Goal: Transaction & Acquisition: Purchase product/service

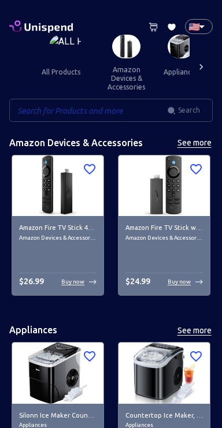
click at [131, 113] on input "text" at bounding box center [88, 110] width 158 height 23
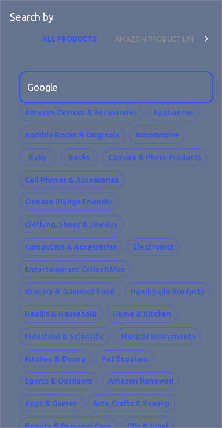
type input "Google"
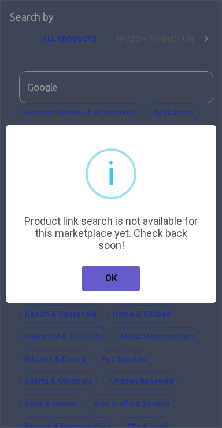
click at [122, 281] on button "OK" at bounding box center [111, 278] width 58 height 25
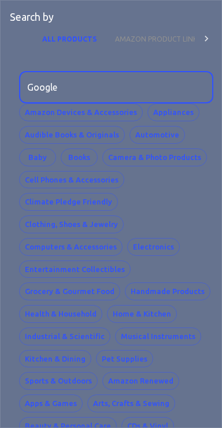
click at [21, 10] on p "Search by" at bounding box center [32, 17] width 44 height 15
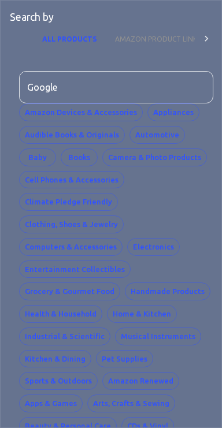
click at [168, 35] on button "AMAZON PRODUCT LINK" at bounding box center [156, 39] width 101 height 28
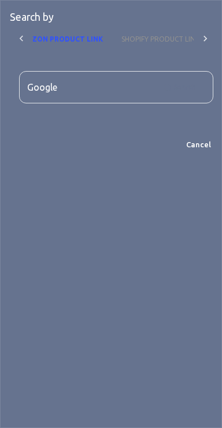
scroll to position [0, 108]
click at [153, 34] on button "SHOPIFY PRODUCT LINK" at bounding box center [147, 39] width 97 height 28
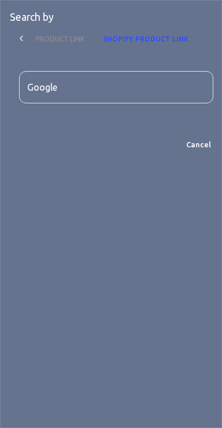
scroll to position [0, 109]
click at [13, 10] on p "Search by" at bounding box center [32, 17] width 44 height 15
click at [198, 143] on button "Cancel" at bounding box center [198, 145] width 37 height 18
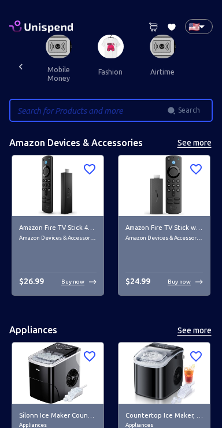
scroll to position [0, 1512]
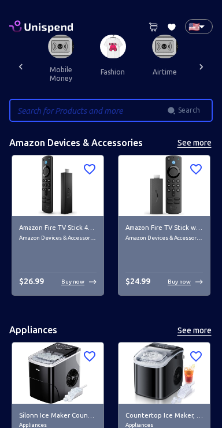
click at [48, 51] on img at bounding box center [61, 47] width 26 height 24
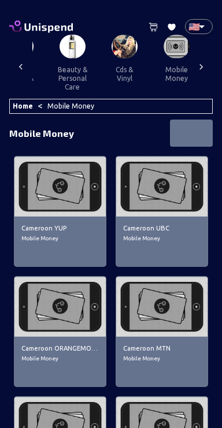
click at [32, 98] on div at bounding box center [20, 67] width 23 height 64
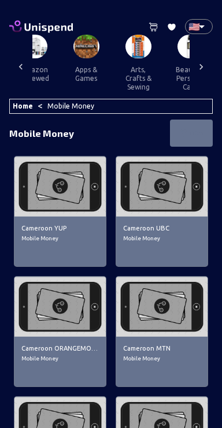
scroll to position [0, 1276]
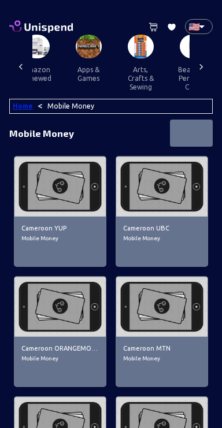
click at [19, 105] on link "Home" at bounding box center [23, 106] width 20 height 8
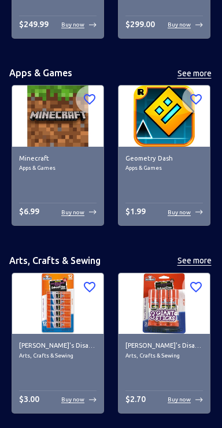
scroll to position [4381, 0]
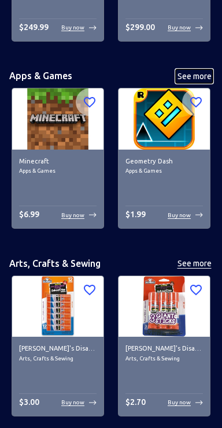
click at [203, 73] on button "See more" at bounding box center [194, 76] width 37 height 14
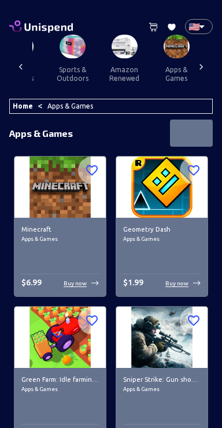
click at [18, 65] on icon at bounding box center [21, 67] width 12 height 12
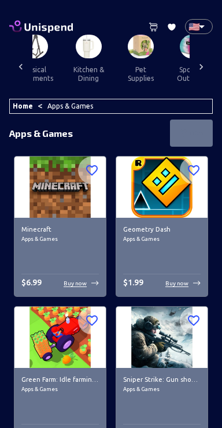
scroll to position [0, 1068]
click at [23, 69] on icon at bounding box center [21, 67] width 12 height 12
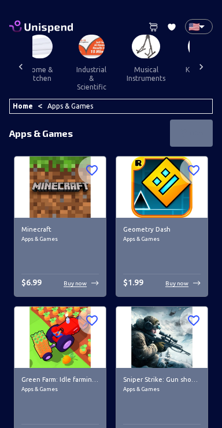
scroll to position [0, 948]
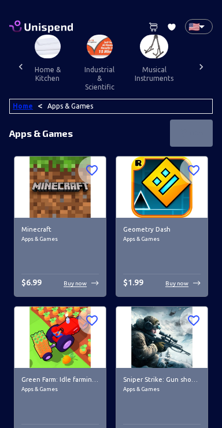
click at [27, 105] on link "Home" at bounding box center [23, 106] width 20 height 8
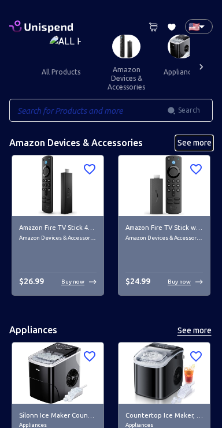
click at [199, 145] on button "See more" at bounding box center [194, 143] width 37 height 14
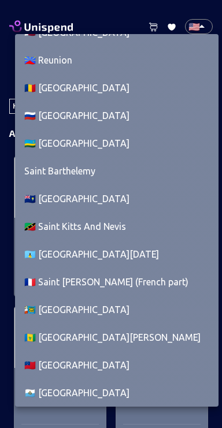
scroll to position [4959, 0]
click at [39, 116] on li "🇷🇺 [GEOGRAPHIC_DATA]" at bounding box center [116, 116] width 203 height 28
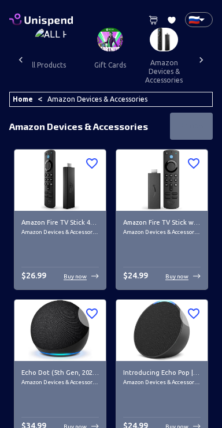
scroll to position [0, 0]
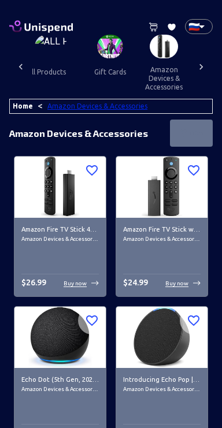
click at [51, 106] on link "Amazon Devices & Accessories" at bounding box center [97, 106] width 100 height 8
click at [20, 108] on link "Home" at bounding box center [23, 106] width 20 height 8
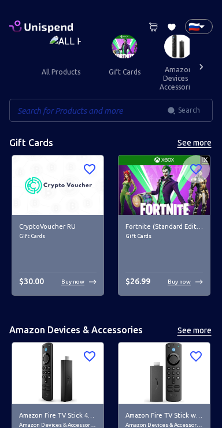
click at [36, 108] on input "text" at bounding box center [88, 110] width 158 height 23
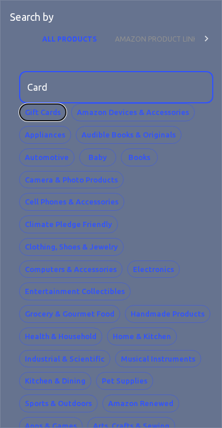
click at [32, 112] on button "Gift Cards" at bounding box center [42, 112] width 47 height 18
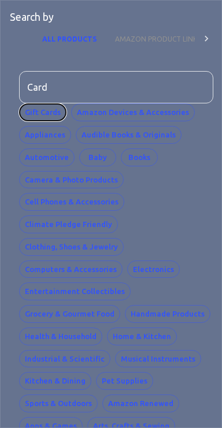
click at [37, 117] on button "Gift Cards" at bounding box center [42, 112] width 47 height 18
click at [61, 90] on input "Card" at bounding box center [112, 87] width 186 height 32
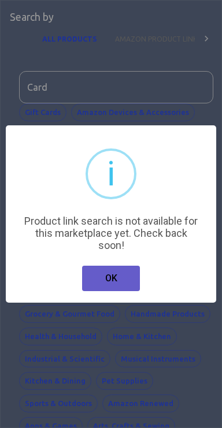
click at [115, 281] on button "OK" at bounding box center [111, 278] width 58 height 25
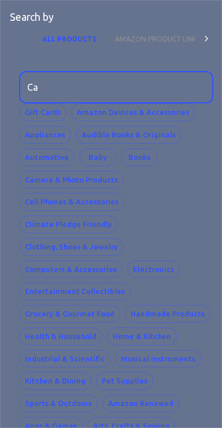
type input "C"
type input "Github"
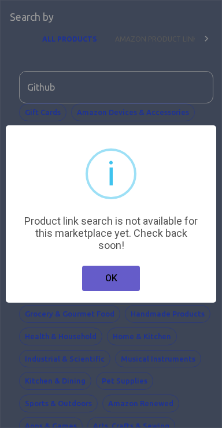
click at [121, 279] on button "OK" at bounding box center [111, 278] width 58 height 25
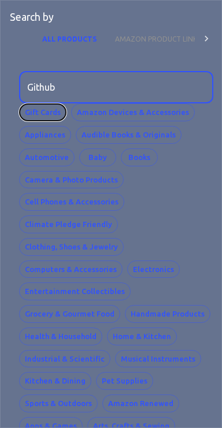
click at [33, 114] on button "Gift Cards" at bounding box center [42, 112] width 47 height 18
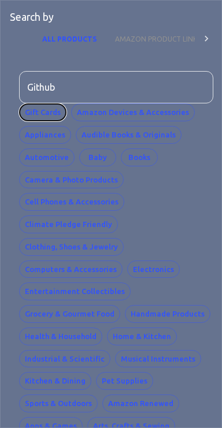
click at [35, 112] on button "Gift Cards" at bounding box center [42, 112] width 47 height 18
click at [176, 47] on button "AMAZON PRODUCT LINK" at bounding box center [156, 39] width 101 height 28
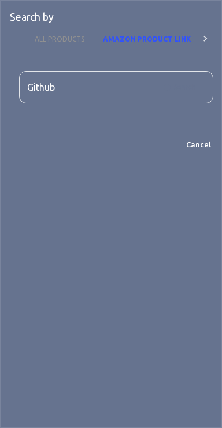
scroll to position [0, 12]
click at [51, 34] on button "ALL PRODUCTS" at bounding box center [55, 39] width 68 height 28
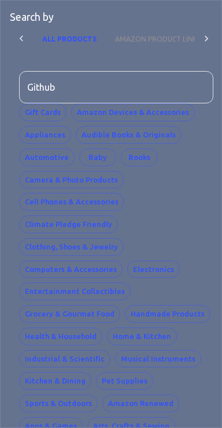
scroll to position [0, 0]
click at [45, 111] on button "Gift Cards" at bounding box center [42, 112] width 47 height 18
click at [28, 14] on p "Search by" at bounding box center [32, 17] width 44 height 15
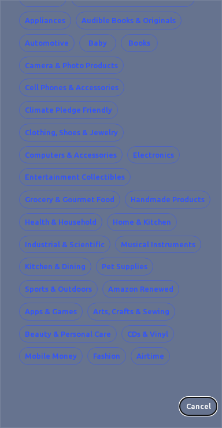
click at [203, 399] on button "Cancel" at bounding box center [198, 407] width 37 height 18
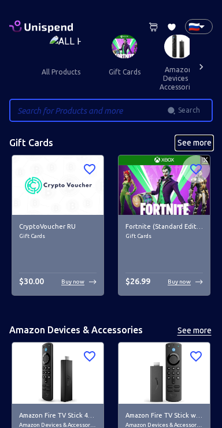
click at [196, 142] on button "See more" at bounding box center [194, 143] width 37 height 14
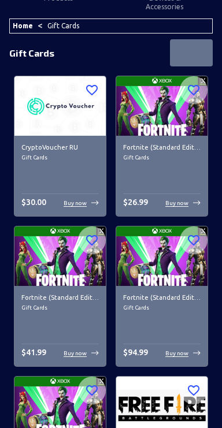
scroll to position [81, 0]
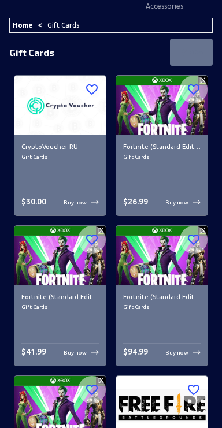
click at [165, 121] on img at bounding box center [161, 106] width 91 height 60
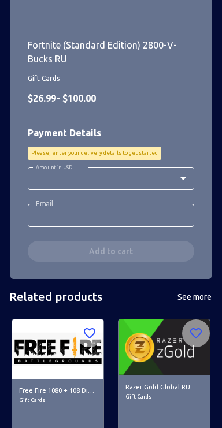
scroll to position [324, 0]
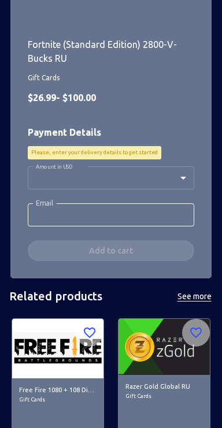
click at [177, 175] on body "0 Cart 0 Favorites 🇷🇺 RU ​ all products gift cards amazon devices & accessories…" at bounding box center [111, 101] width 222 height 850
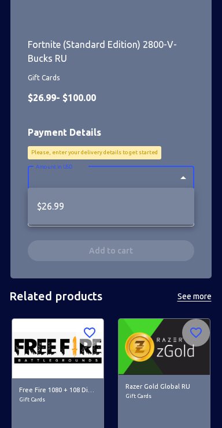
click at [161, 202] on li "$26.99" at bounding box center [111, 207] width 166 height 28
type input "26.99"
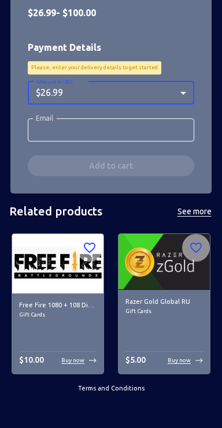
scroll to position [409, 0]
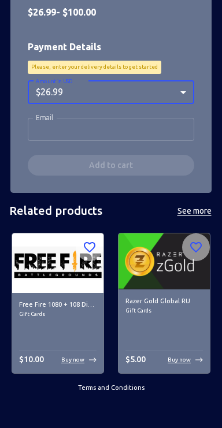
click at [37, 128] on input "Email" at bounding box center [111, 129] width 166 height 23
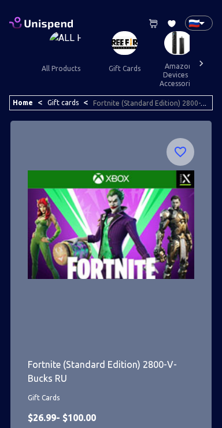
scroll to position [0, 0]
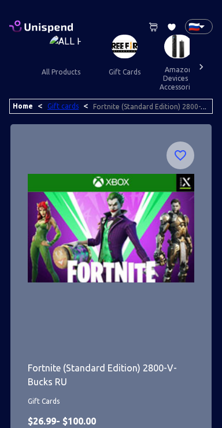
click at [57, 108] on link "Gift cards" at bounding box center [62, 106] width 31 height 8
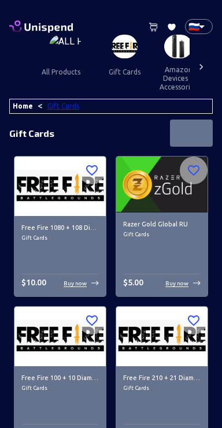
click at [53, 103] on link "Gift Cards" at bounding box center [63, 106] width 32 height 8
click at [17, 102] on link "Home" at bounding box center [23, 106] width 20 height 8
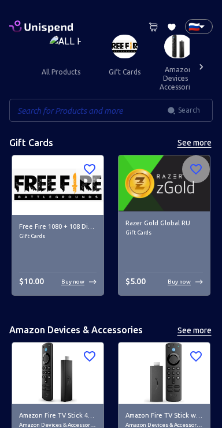
click at [39, 109] on input "text" at bounding box center [88, 110] width 158 height 23
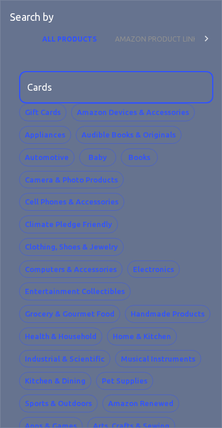
type input "Cards"
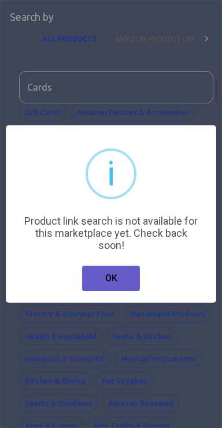
click at [119, 276] on button "OK" at bounding box center [111, 278] width 58 height 25
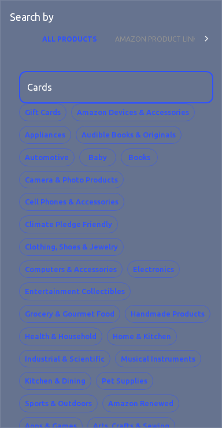
scroll to position [114, 0]
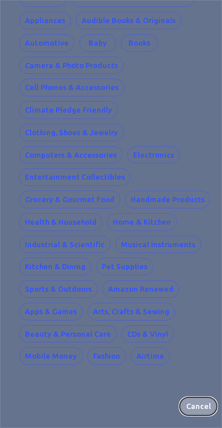
click at [193, 398] on button "Cancel" at bounding box center [198, 407] width 37 height 18
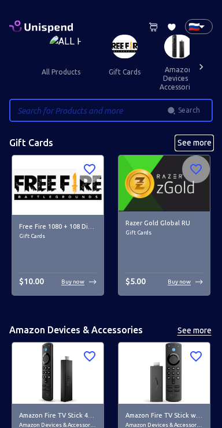
click at [198, 139] on button "See more" at bounding box center [194, 143] width 37 height 14
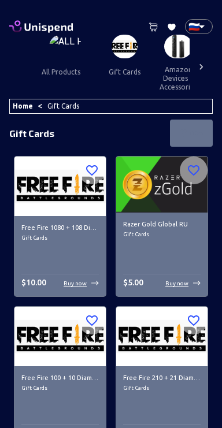
click at [185, 125] on div "Filter" at bounding box center [191, 133] width 43 height 27
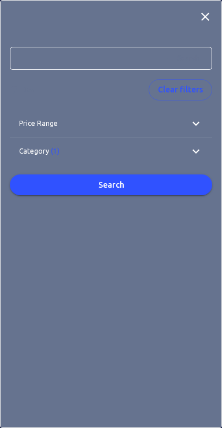
click at [195, 121] on icon at bounding box center [196, 124] width 14 height 14
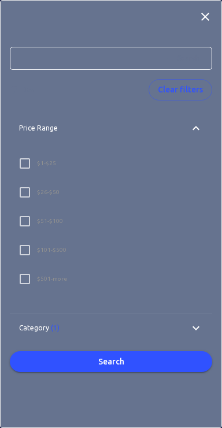
click at [197, 121] on icon at bounding box center [196, 128] width 14 height 14
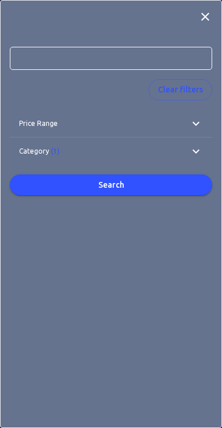
click at [194, 145] on icon at bounding box center [196, 152] width 14 height 14
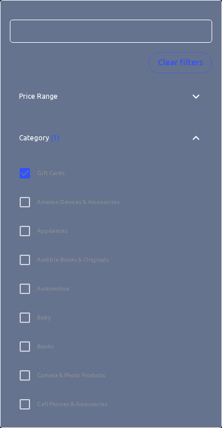
scroll to position [25, 0]
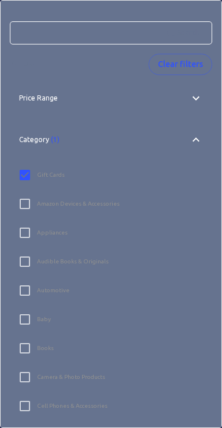
click at [198, 134] on icon at bounding box center [196, 140] width 14 height 14
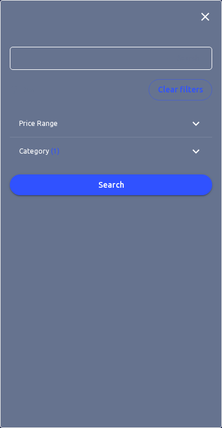
scroll to position [0, 0]
click at [205, 18] on icon at bounding box center [205, 17] width 14 height 14
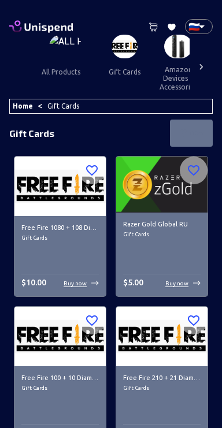
click at [31, 25] on icon at bounding box center [41, 26] width 64 height 16
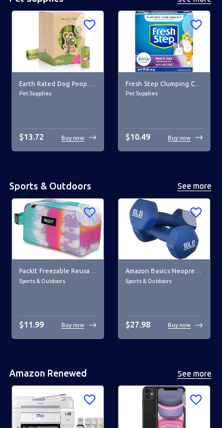
scroll to position [4087, 0]
